Goal: Information Seeking & Learning: Check status

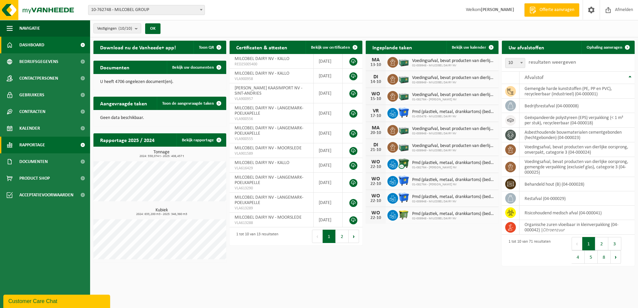
click at [82, 145] on span at bounding box center [82, 145] width 15 height 17
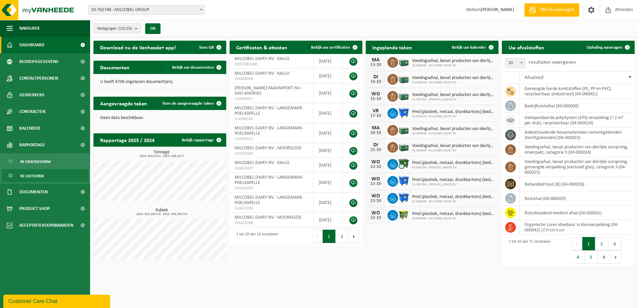
click at [56, 181] on link "In lijstvorm" at bounding box center [45, 175] width 87 height 13
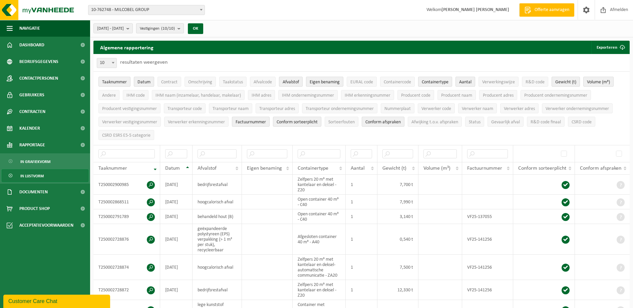
click at [183, 27] on b "submit" at bounding box center [180, 28] width 6 height 9
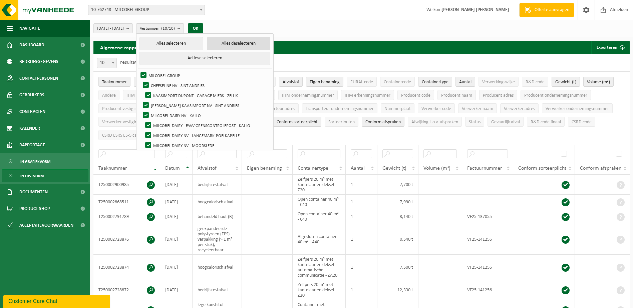
click at [227, 45] on button "Alles deselecteren" at bounding box center [239, 43] width 64 height 13
checkbox input "false"
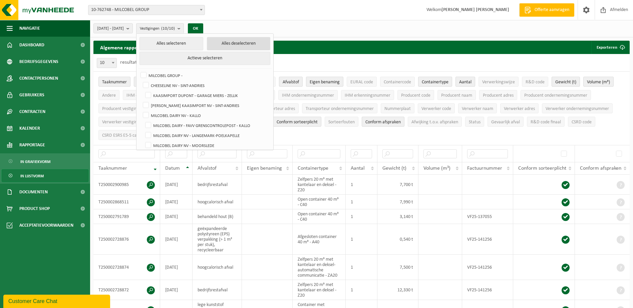
checkbox input "false"
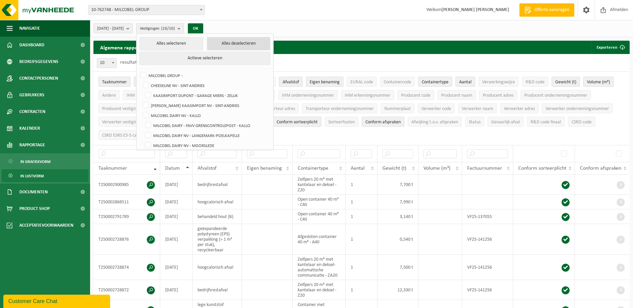
checkbox input "false"
click at [203, 115] on label "MILCOBEL DAIRY NV - KALLO" at bounding box center [205, 115] width 128 height 10
click at [140, 110] on input "MILCOBEL DAIRY NV - KALLO" at bounding box center [140, 110] width 0 height 0
checkbox input "true"
click at [201, 27] on button "OK" at bounding box center [192, 28] width 15 height 11
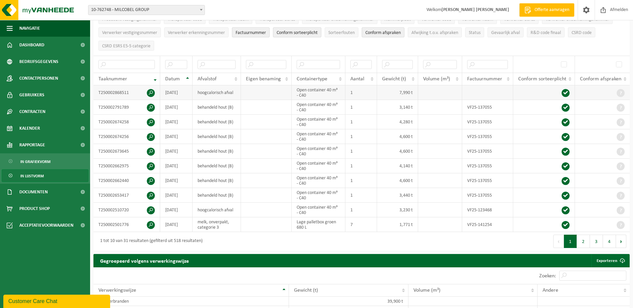
scroll to position [133, 0]
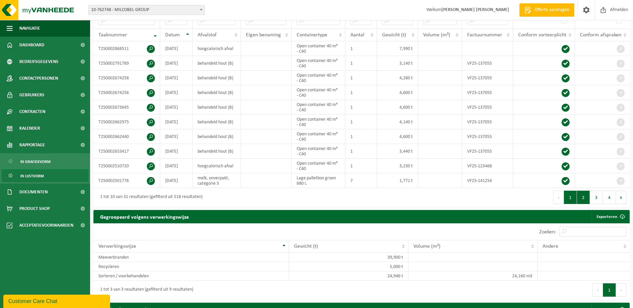
click at [589, 198] on button "2" at bounding box center [583, 197] width 13 height 13
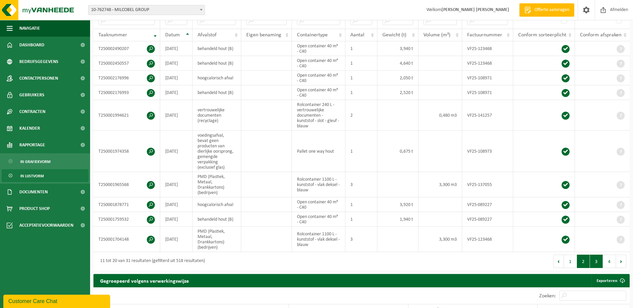
click at [601, 263] on button "3" at bounding box center [596, 261] width 13 height 13
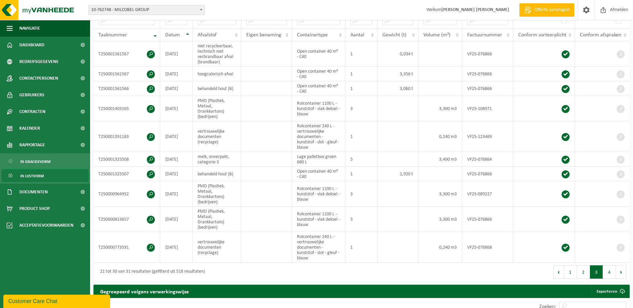
scroll to position [167, 0]
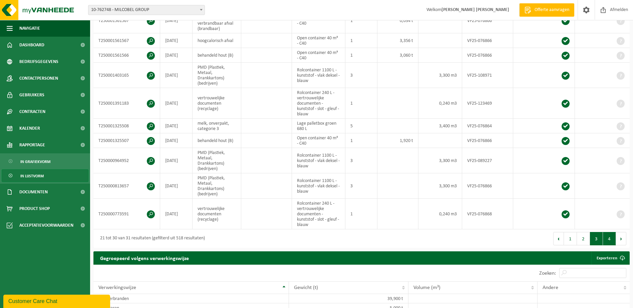
click at [611, 237] on button "4" at bounding box center [609, 238] width 13 height 13
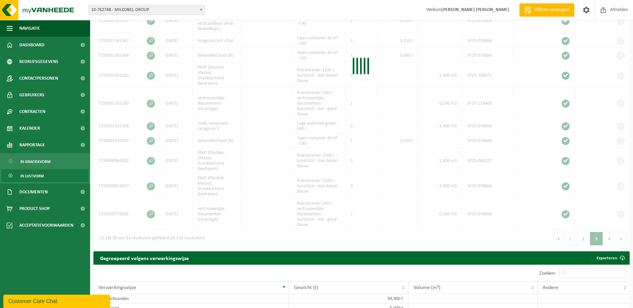
scroll to position [69, 0]
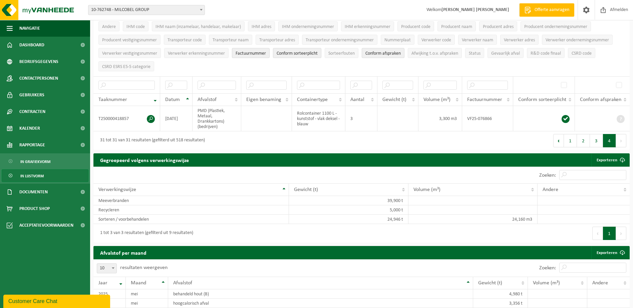
click at [257, 274] on div "10 25 50 100 10 resultaten weergeven" at bounding box center [227, 267] width 268 height 17
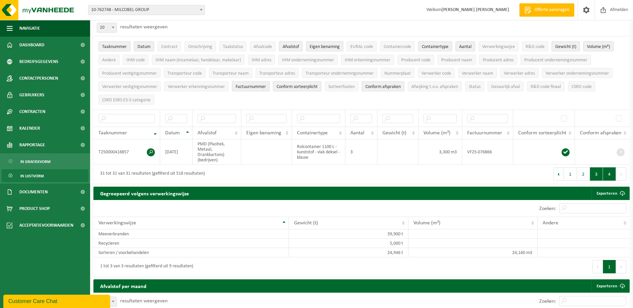
click at [595, 169] on button "3" at bounding box center [596, 173] width 13 height 13
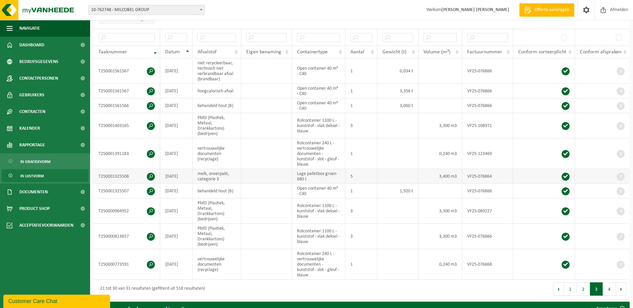
scroll to position [150, 0]
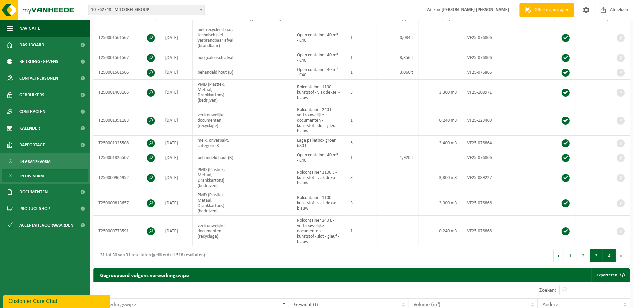
click at [607, 254] on button "4" at bounding box center [609, 255] width 13 height 13
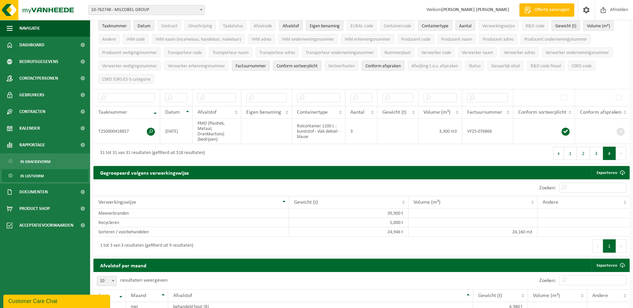
scroll to position [18, 0]
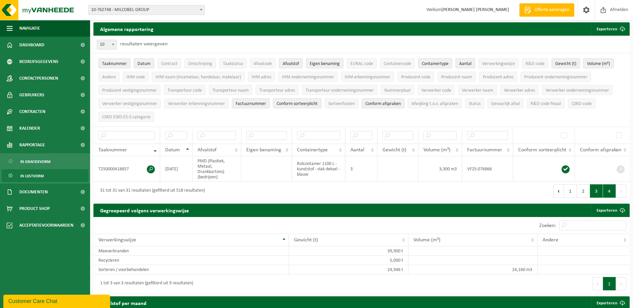
click at [594, 190] on button "3" at bounding box center [596, 190] width 13 height 13
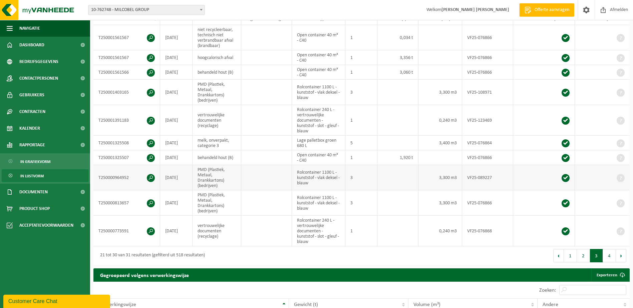
scroll to position [116, 0]
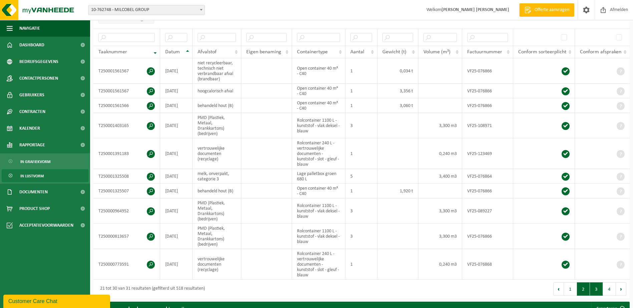
click at [587, 292] on button "2" at bounding box center [583, 288] width 13 height 13
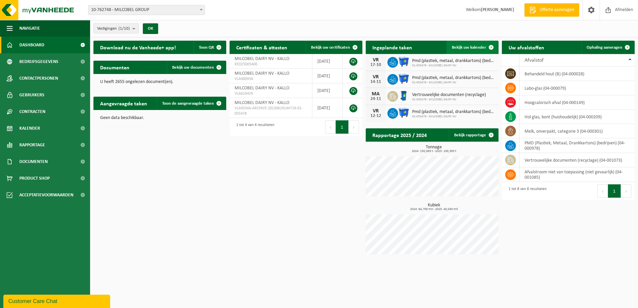
click at [477, 48] on span "Bekijk uw kalender" at bounding box center [469, 47] width 34 height 4
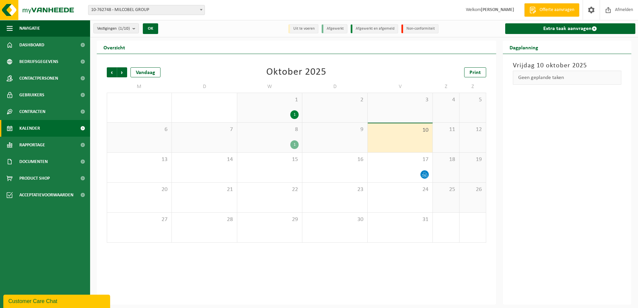
click at [103, 71] on div "Vorige Volgende Vandaag [DATE] Print M D W D V Z Z 29 30 1 1 2 3 4 5 6 7 8 1 9 …" at bounding box center [296, 179] width 399 height 251
click at [105, 72] on div "Vorige Volgende Vandaag Oktober 2025 Print M D W D V Z Z 29 30 1 1 2 3 4 5 6 7 …" at bounding box center [296, 155] width 386 height 189
click at [106, 72] on div "Vorige Volgende Vandaag Oktober 2025 Print M D W D V Z Z 29 30 1 1 2 3 4 5 6 7 …" at bounding box center [296, 155] width 386 height 189
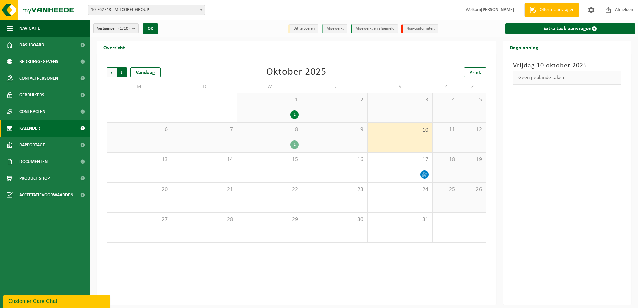
click at [107, 72] on span "Vorige" at bounding box center [112, 72] width 10 height 10
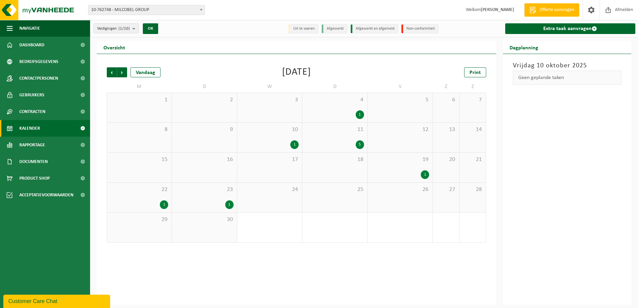
click at [107, 72] on span "Vorige" at bounding box center [112, 72] width 10 height 10
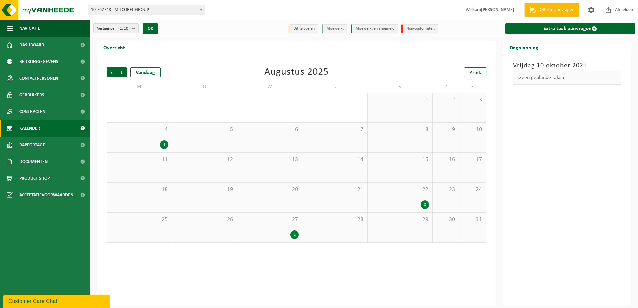
click at [107, 72] on span "Vorige" at bounding box center [112, 72] width 10 height 10
click at [417, 200] on div "1" at bounding box center [400, 204] width 58 height 9
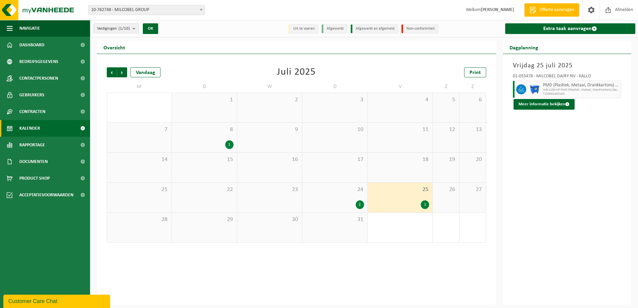
click at [318, 194] on div "24 2" at bounding box center [334, 198] width 65 height 30
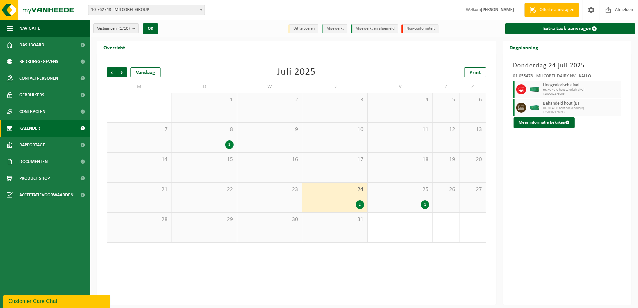
click at [201, 129] on span "8" at bounding box center [204, 129] width 58 height 7
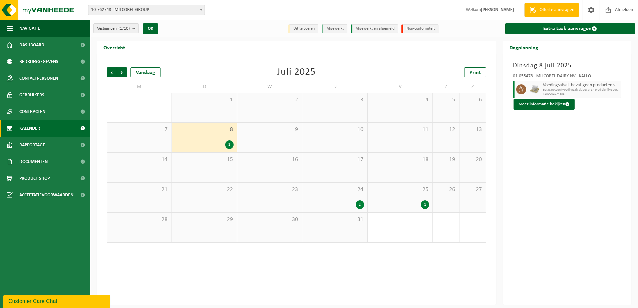
click at [575, 89] on span "Betacaroteen (voedingsafval, bevat gn prod dierlijke oorsp)" at bounding box center [581, 90] width 77 height 4
click at [547, 103] on button "Meer informatie bekijken" at bounding box center [543, 104] width 61 height 11
